Goal: Find specific page/section: Find specific page/section

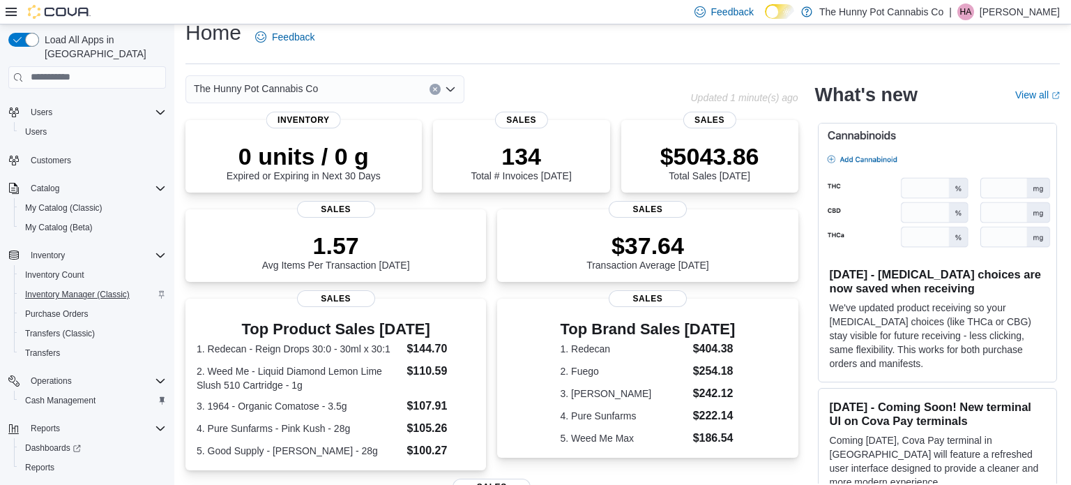
scroll to position [40, 0]
click at [59, 398] on span "Cash Management" at bounding box center [60, 403] width 70 height 11
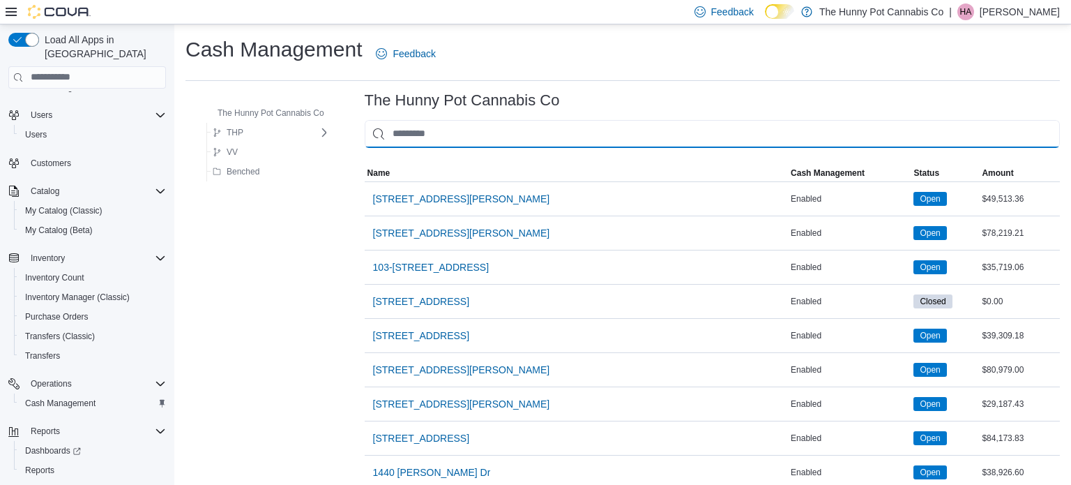
click at [449, 139] on input "This is a search bar. As you type, the results lower in the page will automatic…" at bounding box center [712, 134] width 695 height 28
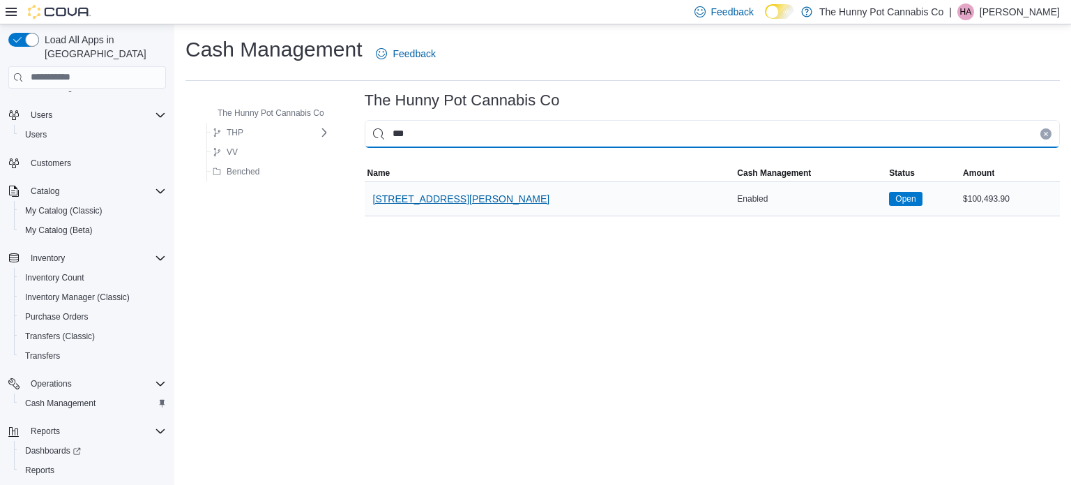
type input "***"
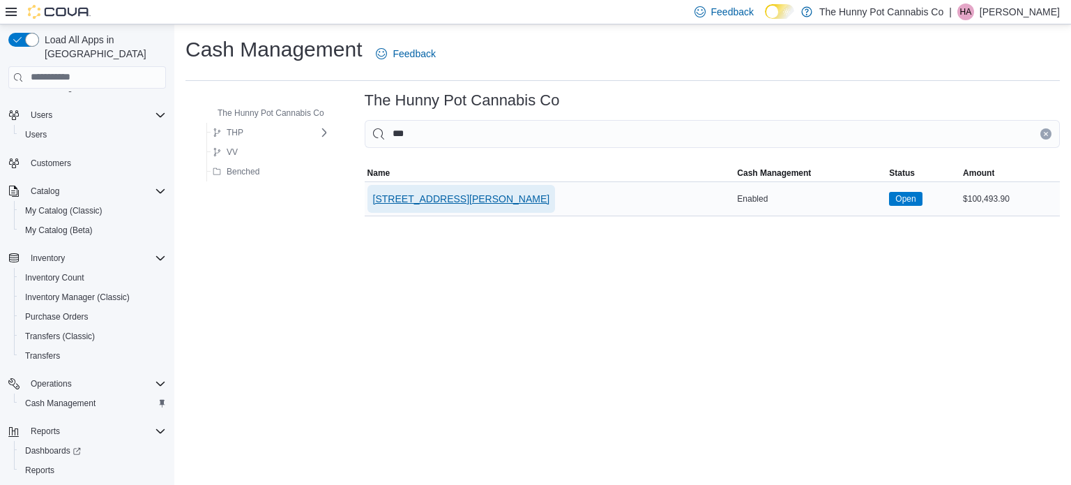
click at [414, 198] on span "659 Upper James St" at bounding box center [461, 199] width 177 height 14
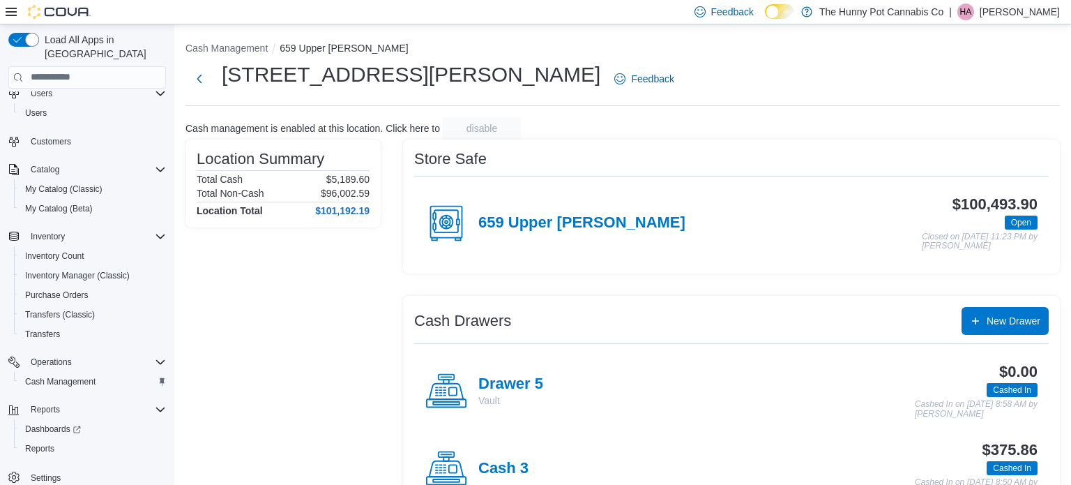
click at [559, 235] on div "659 Upper James" at bounding box center [555, 223] width 260 height 42
click at [488, 225] on h4 "659 Upper James" at bounding box center [581, 223] width 207 height 18
